Goal: Transaction & Acquisition: Purchase product/service

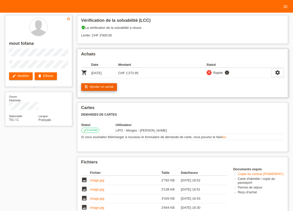
click at [107, 88] on link "add_shopping_cart Ajouter un achat" at bounding box center [99, 87] width 36 height 8
click at [96, 181] on link "image.jpg" at bounding box center [97, 181] width 14 height 4
click at [286, 7] on icon "menu" at bounding box center [285, 6] width 5 height 5
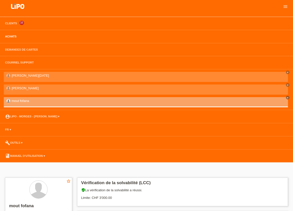
click at [7, 36] on link "Achats" at bounding box center [11, 36] width 16 height 3
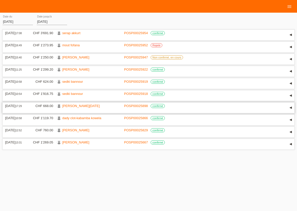
click at [81, 108] on link "[PERSON_NAME][DATE]" at bounding box center [80, 106] width 37 height 4
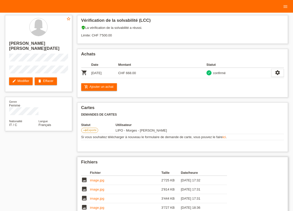
click at [96, 182] on link "image.jpg" at bounding box center [97, 181] width 14 height 4
click at [99, 191] on link "image.jpg" at bounding box center [97, 190] width 14 height 4
